Goal: Task Accomplishment & Management: Manage account settings

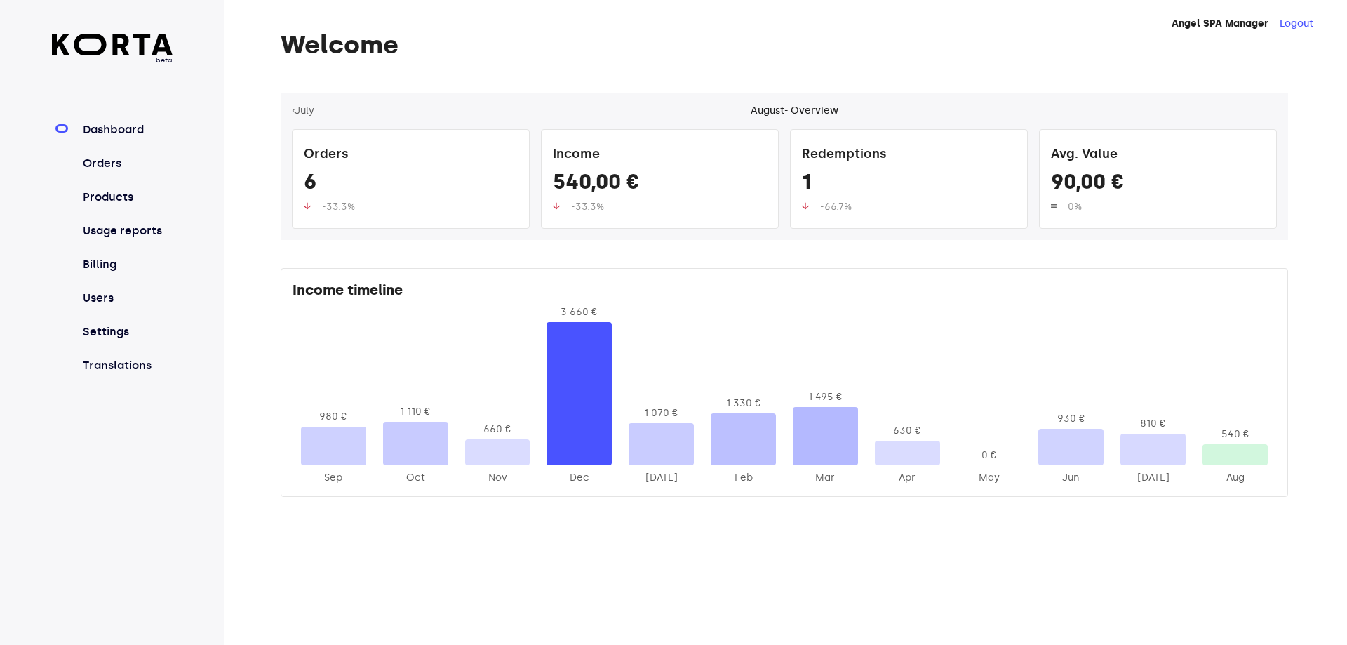
click at [105, 153] on nav "Dashboard Orders Products Usage reports Billing Users Settings Translations" at bounding box center [112, 247] width 121 height 253
click at [100, 163] on link "Orders" at bounding box center [126, 163] width 93 height 17
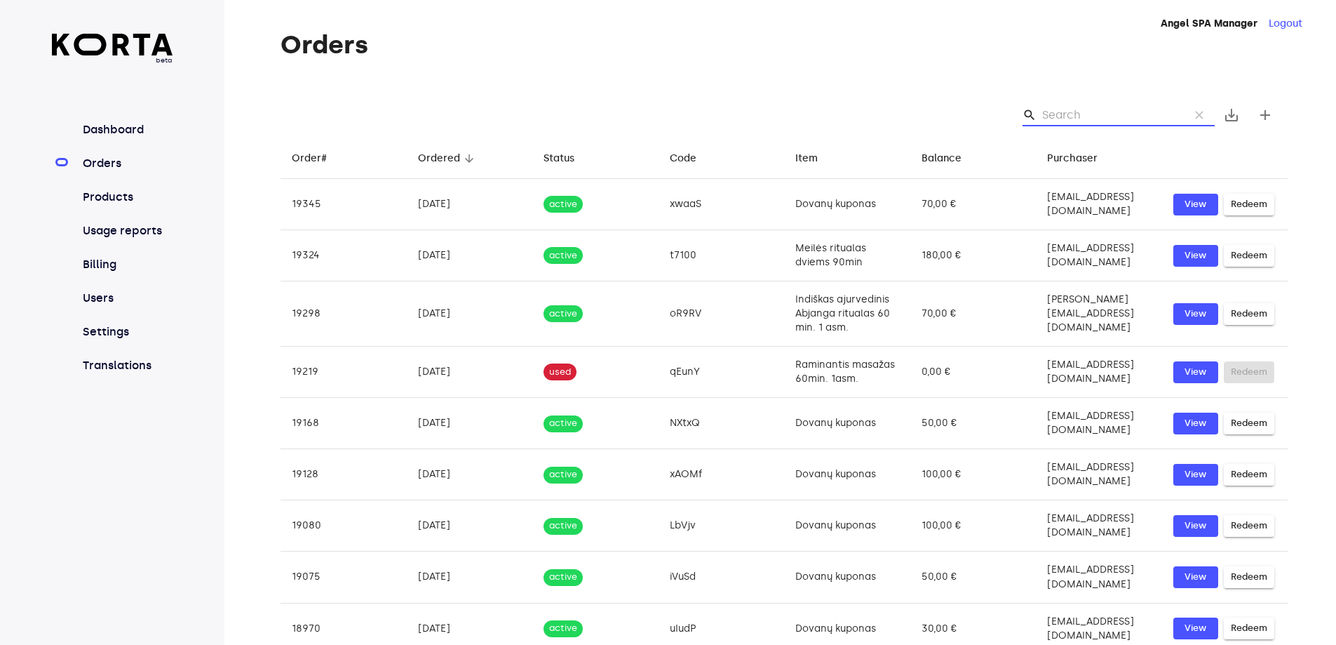
click at [1103, 114] on input "Search" at bounding box center [1110, 115] width 136 height 22
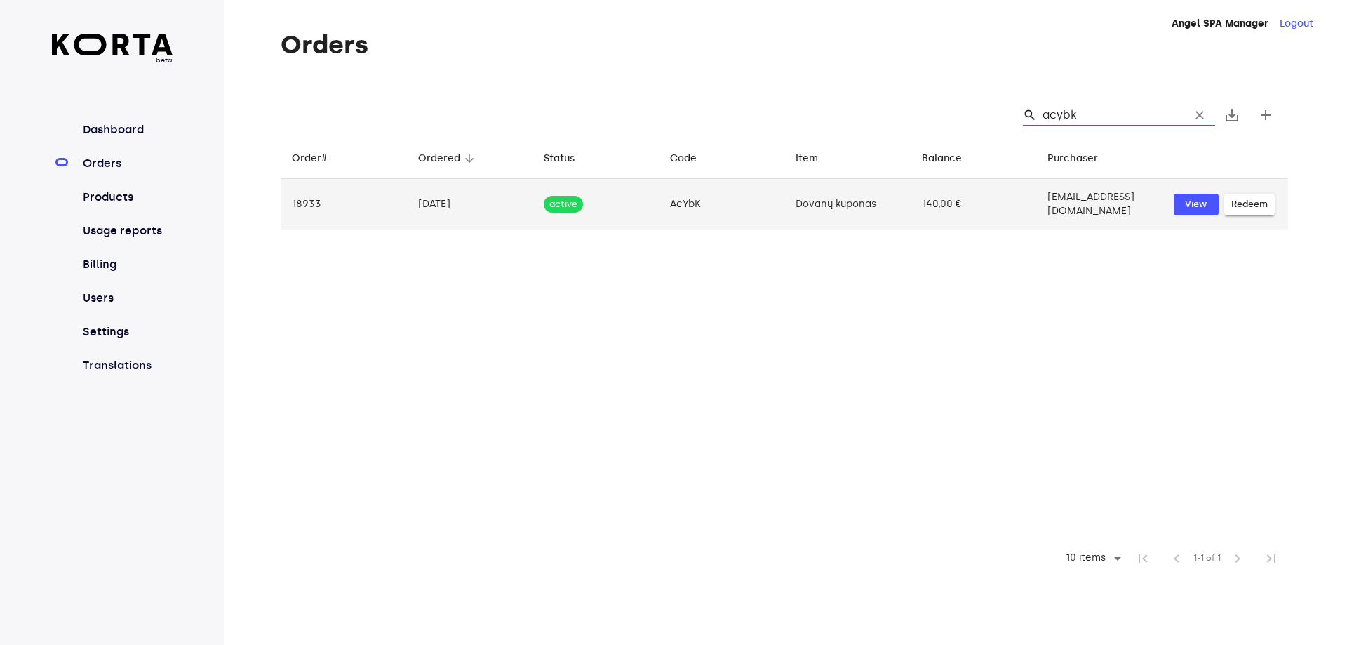
type input "acybk"
click at [828, 184] on td "Dovanų kuponas" at bounding box center [847, 204] width 126 height 51
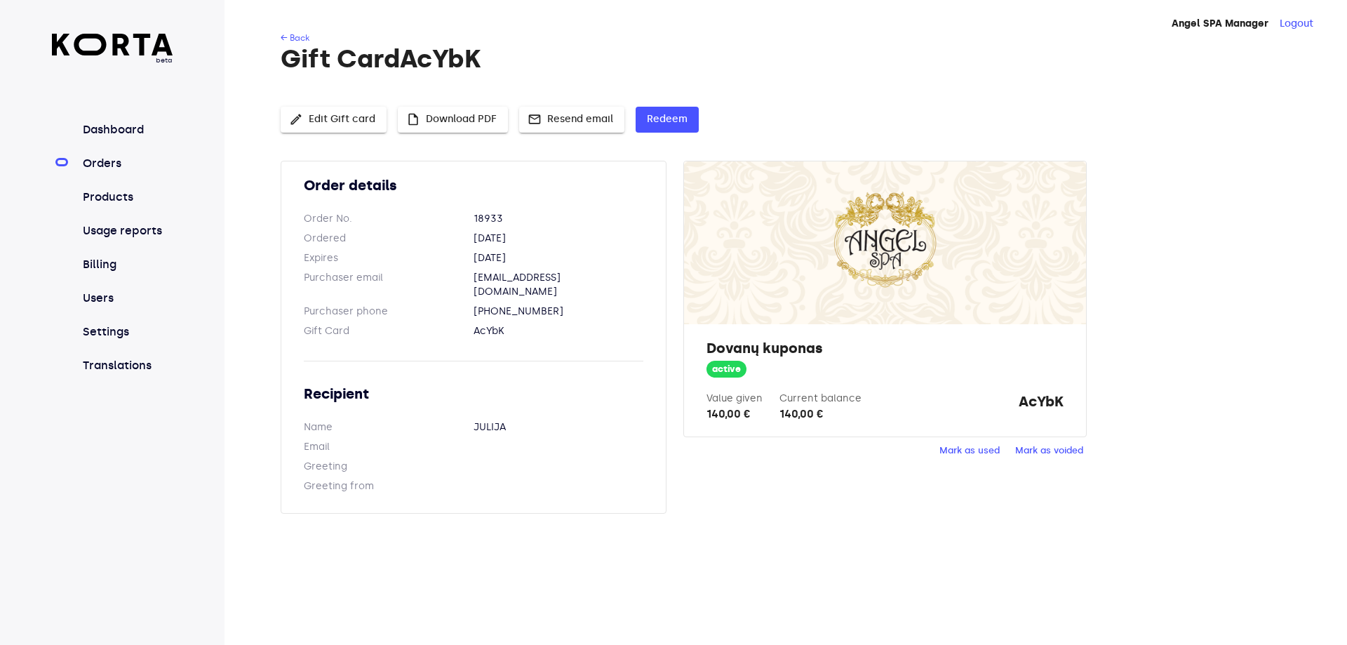
click at [940, 455] on span "Mark as used" at bounding box center [969, 451] width 60 height 16
